Goal: Information Seeking & Learning: Learn about a topic

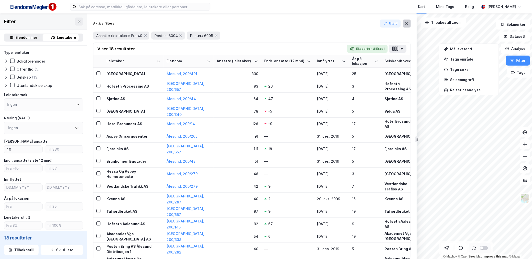
click at [406, 25] on icon at bounding box center [407, 24] width 4 height 4
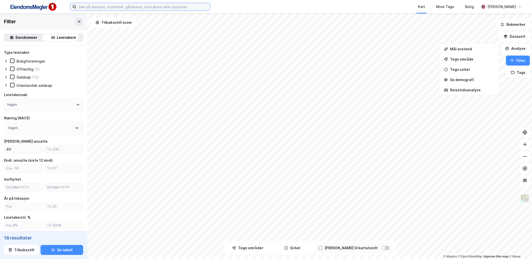
click at [113, 8] on input at bounding box center [143, 7] width 134 height 8
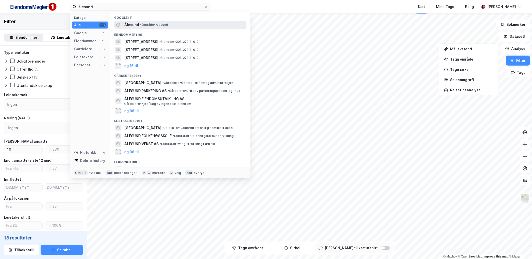
click at [148, 25] on span "• Område • [GEOGRAPHIC_DATA]" at bounding box center [154, 25] width 28 height 4
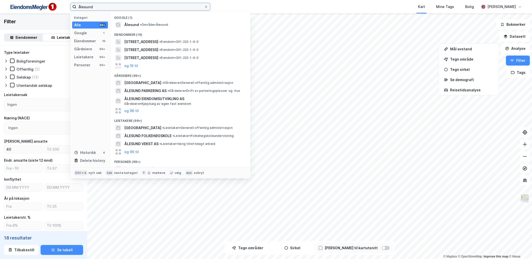
click at [96, 10] on input "ålesund" at bounding box center [140, 7] width 128 height 8
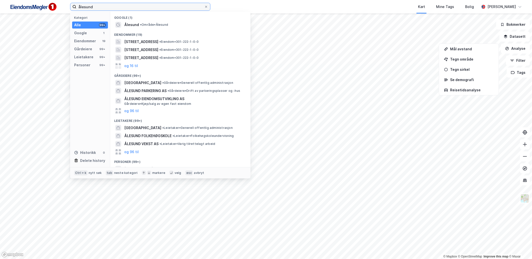
click at [93, 8] on input "ålesund" at bounding box center [140, 7] width 128 height 8
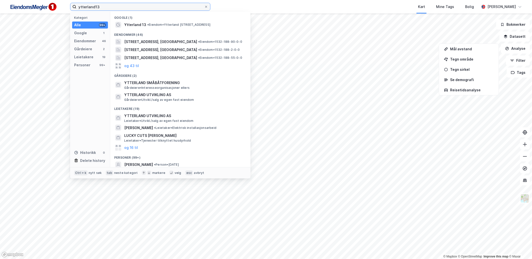
click at [94, 7] on input "ytterland13" at bounding box center [140, 7] width 128 height 8
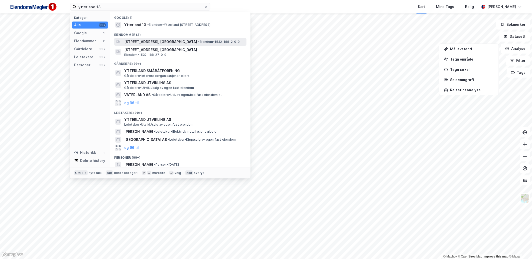
click at [226, 41] on span "• Eiendom • 1532-188-2-0-0" at bounding box center [219, 42] width 42 height 4
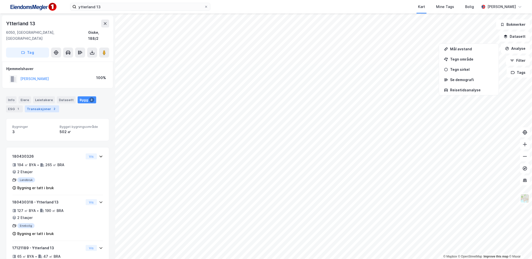
click at [52, 106] on div "2" at bounding box center [54, 108] width 5 height 5
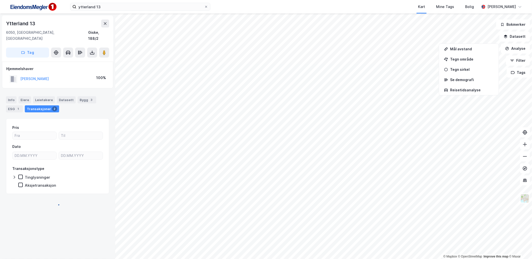
click at [47, 105] on div "Transaksjoner 2" at bounding box center [42, 108] width 34 height 7
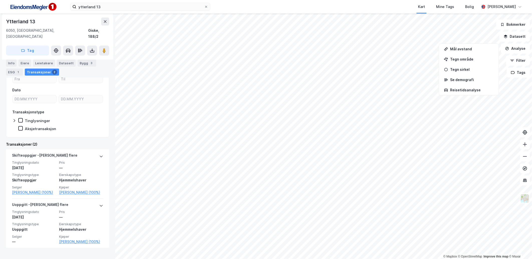
scroll to position [57, 0]
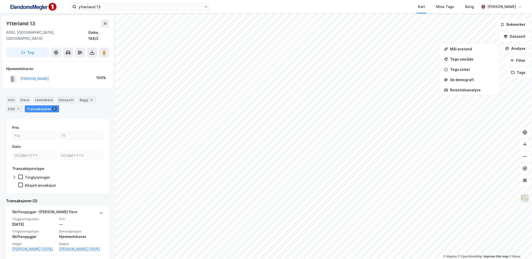
click at [524, 51] on button "Analyse" at bounding box center [515, 49] width 29 height 10
click at [520, 34] on button "Datasett" at bounding box center [514, 37] width 31 height 10
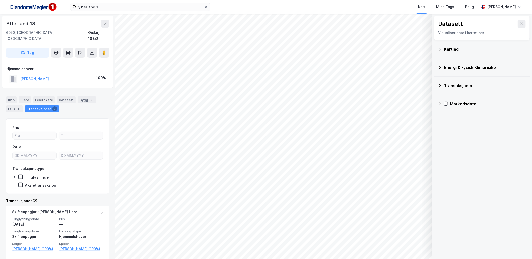
click at [452, 85] on div "Transaksjoner" at bounding box center [485, 86] width 82 height 6
click at [464, 112] on div "Tinglyste transaksjoner" at bounding box center [491, 110] width 70 height 6
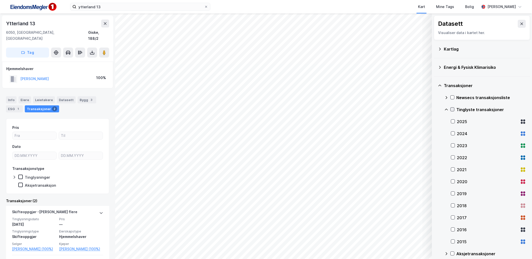
click at [452, 111] on icon at bounding box center [453, 110] width 4 height 4
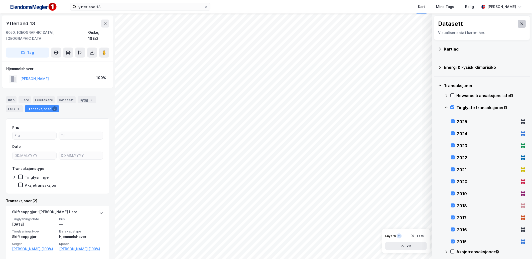
click at [520, 22] on icon at bounding box center [522, 24] width 4 height 4
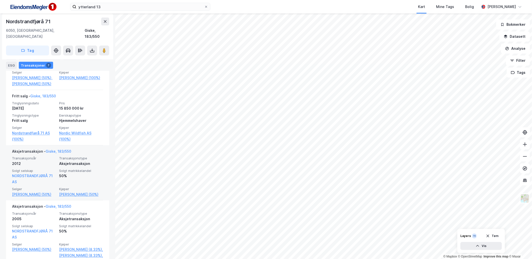
scroll to position [334, 0]
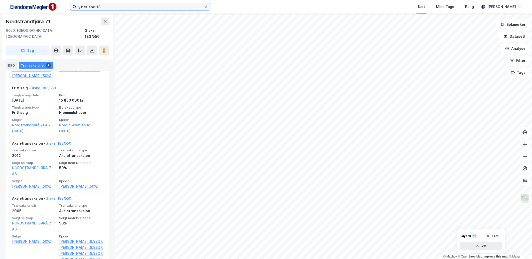
click at [135, 10] on input "ytterland 13" at bounding box center [140, 7] width 128 height 8
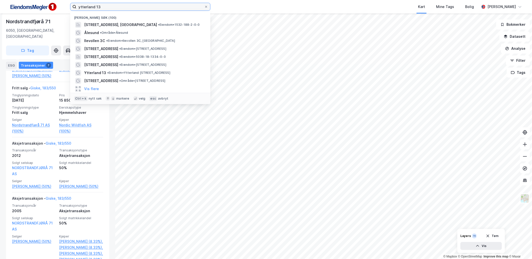
click at [135, 10] on input "ytterland 13" at bounding box center [140, 7] width 128 height 8
click at [134, 8] on input "ytterland 13" at bounding box center [140, 7] width 128 height 8
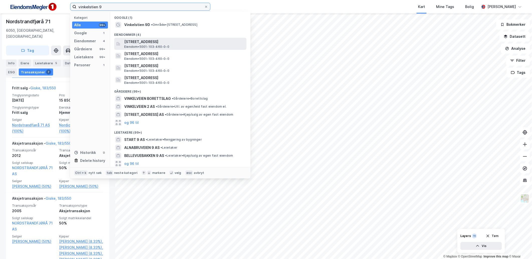
type input "vinkelstien 9"
click at [173, 44] on span "[STREET_ADDRESS]" at bounding box center [184, 42] width 120 height 6
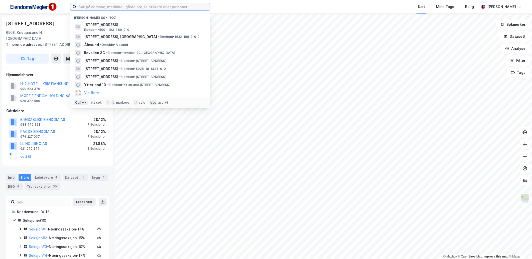
click at [154, 8] on input at bounding box center [143, 7] width 134 height 8
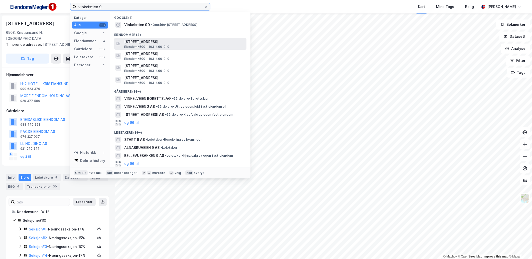
type input "vinkelstien 9"
click at [159, 42] on span "Vinkelstien 9A, 7025, TRONDHEIM, TRONDHEIM" at bounding box center [184, 42] width 120 height 6
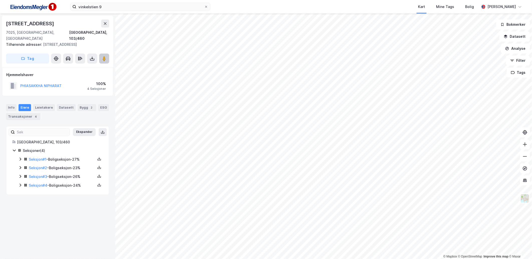
click at [103, 62] on button at bounding box center [104, 59] width 10 height 10
